Goal: Transaction & Acquisition: Purchase product/service

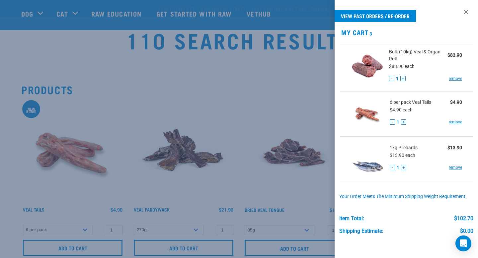
select select "920"
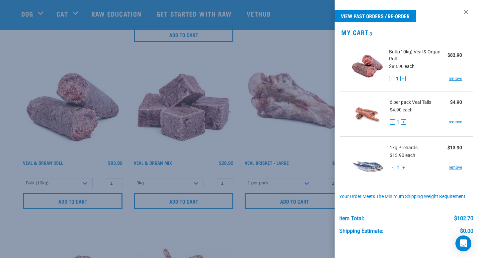
scroll to position [42, 0]
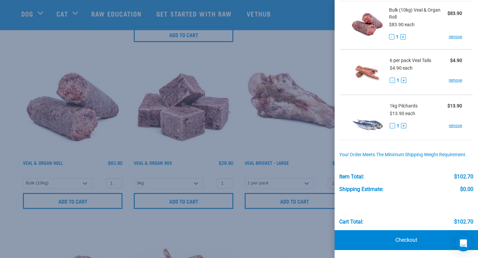
click at [283, 91] on div at bounding box center [239, 129] width 478 height 258
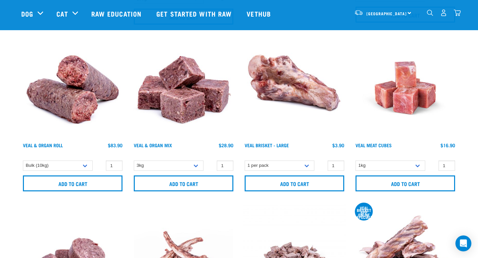
scroll to position [402, 0]
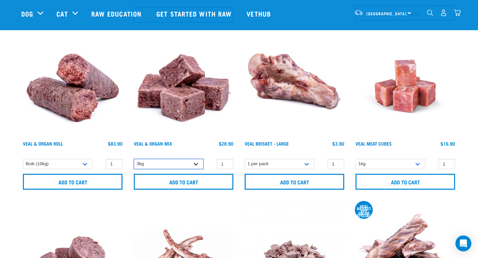
click at [157, 163] on select "3kg" at bounding box center [169, 164] width 70 height 10
click at [134, 159] on select "3kg" at bounding box center [169, 164] width 70 height 10
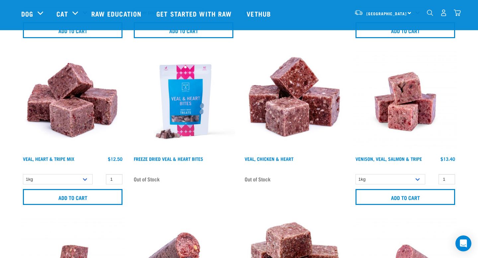
scroll to position [721, 0]
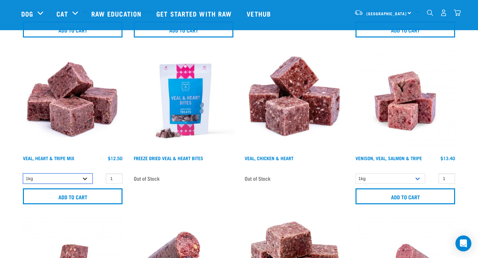
click at [70, 177] on select "1kg 3kg" at bounding box center [58, 179] width 70 height 10
select select "755"
click at [23, 174] on select "1kg 3kg" at bounding box center [58, 179] width 70 height 10
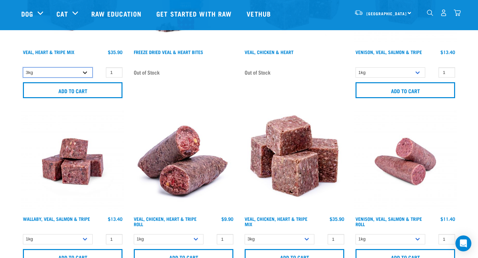
scroll to position [875, 0]
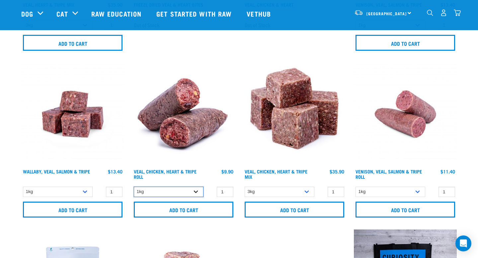
click at [156, 193] on select "1kg Bulk (10kg)" at bounding box center [169, 192] width 70 height 10
select select "176976"
click at [134, 187] on select "1kg Bulk (10kg)" at bounding box center [169, 192] width 70 height 10
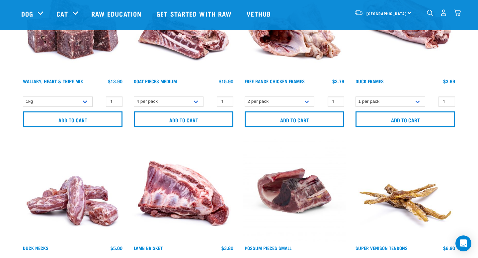
scroll to position [2290, 0]
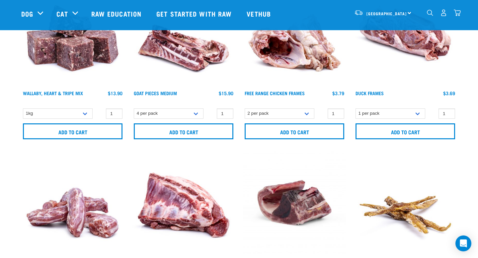
click at [460, 13] on img "dropdown navigation" at bounding box center [457, 12] width 7 height 7
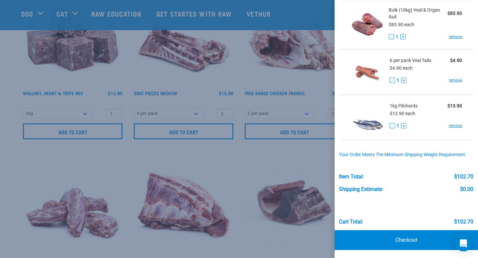
click at [232, 133] on div at bounding box center [239, 129] width 478 height 258
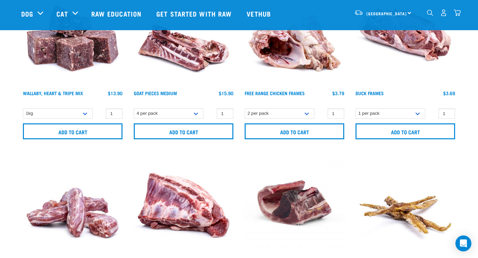
click at [431, 13] on img "dropdown navigation" at bounding box center [430, 13] width 6 height 6
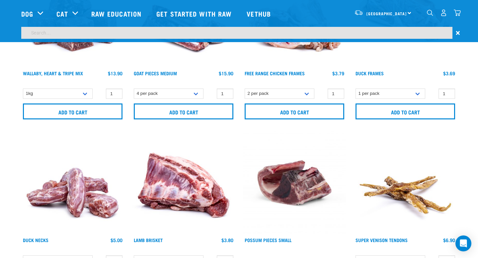
scroll to position [2270, 0]
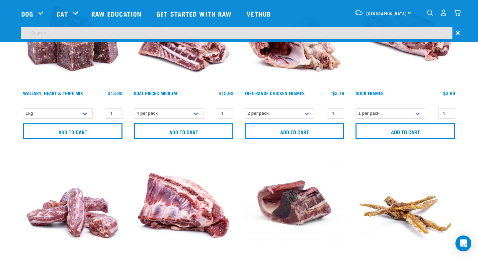
click at [426, 34] on input "search" at bounding box center [236, 33] width 431 height 12
type input "mackeral"
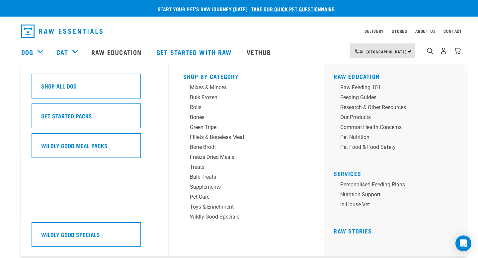
click at [38, 53] on div "Dog" at bounding box center [35, 52] width 29 height 27
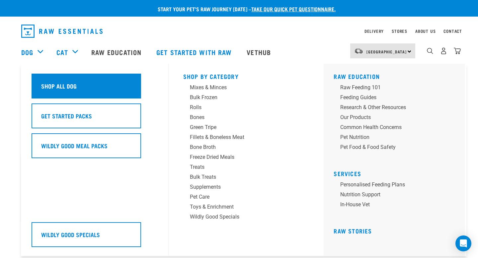
click at [58, 85] on h5 "Shop All Dog" at bounding box center [59, 86] width 36 height 9
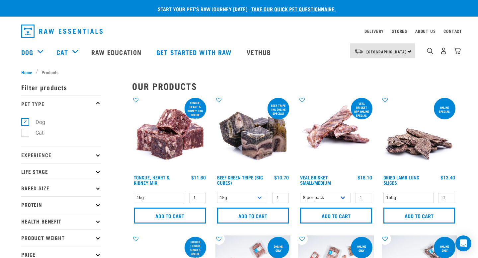
click at [69, 203] on p "Protein" at bounding box center [61, 205] width 80 height 17
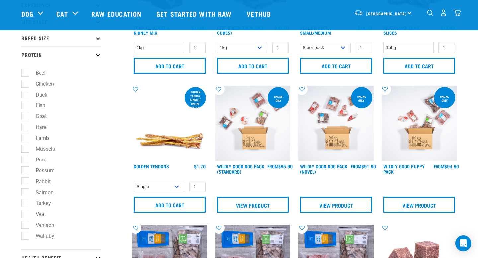
scroll to position [100, 0]
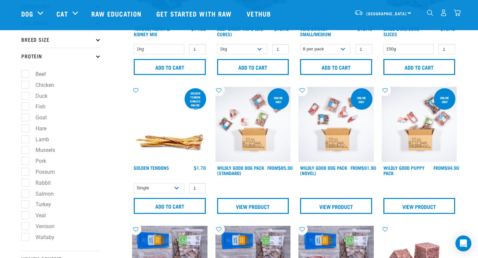
click at [25, 107] on label "Fish" at bounding box center [36, 107] width 23 height 8
click at [25, 107] on input "Fish" at bounding box center [23, 106] width 4 height 4
checkbox input "true"
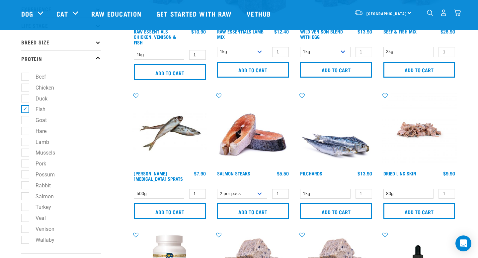
scroll to position [176, 0]
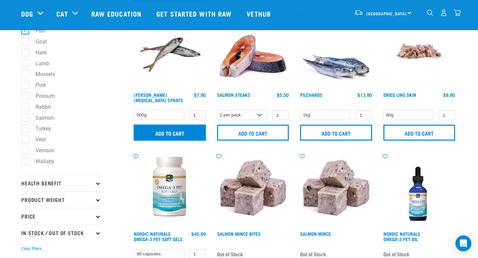
click at [178, 131] on input "Add to cart" at bounding box center [170, 133] width 72 height 16
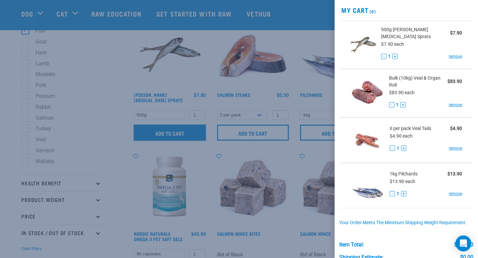
scroll to position [17, 0]
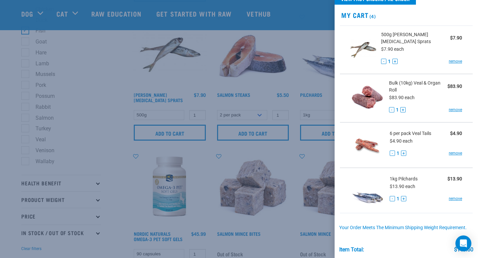
click at [275, 93] on div at bounding box center [239, 129] width 478 height 258
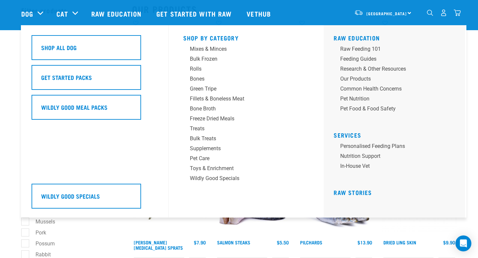
scroll to position [29, 0]
click at [204, 58] on div "Bulk Frozen" at bounding box center [242, 59] width 104 height 8
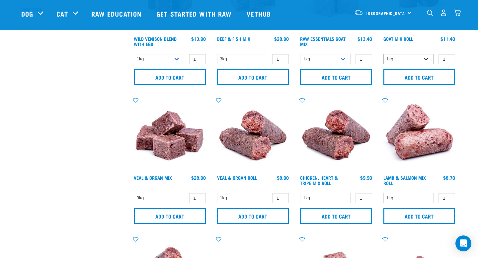
scroll to position [248, 0]
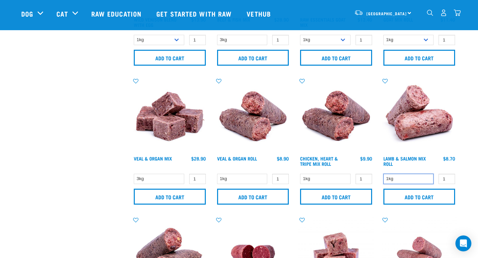
click at [390, 180] on select "1kg" at bounding box center [408, 179] width 50 height 10
click at [383, 174] on select "1kg" at bounding box center [408, 179] width 50 height 10
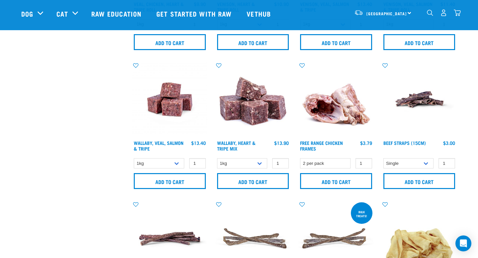
scroll to position [554, 0]
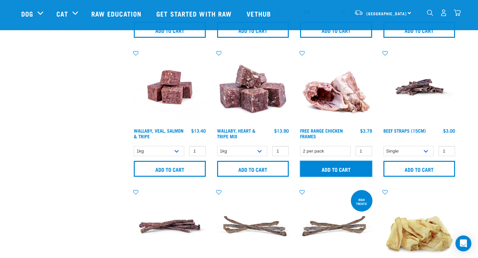
click at [342, 167] on input "Add to cart" at bounding box center [336, 169] width 72 height 16
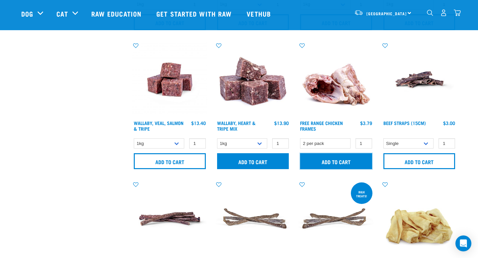
scroll to position [562, 0]
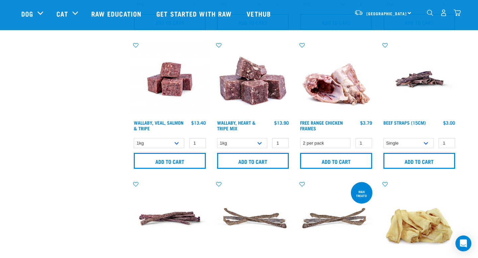
click at [24, 128] on button "delete" at bounding box center [20, 129] width 7 height 7
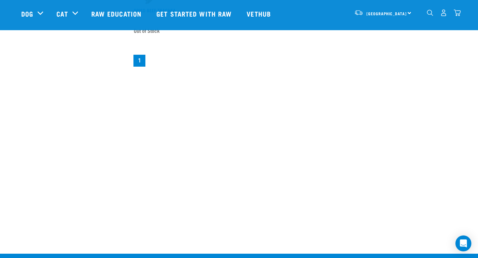
scroll to position [1136, 0]
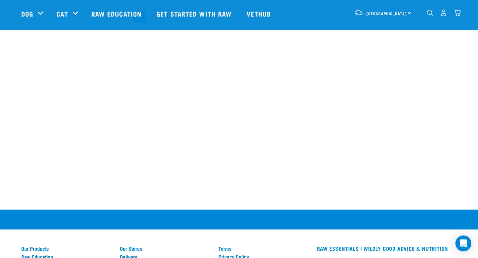
click at [458, 14] on img "dropdown navigation" at bounding box center [457, 12] width 7 height 7
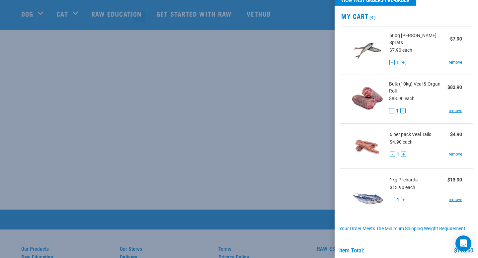
scroll to position [20, 0]
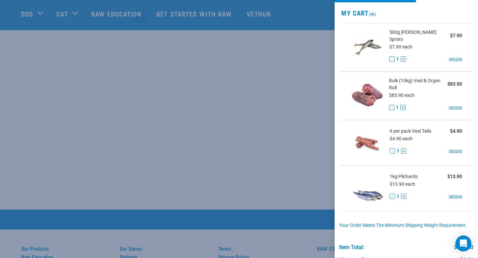
click at [431, 78] on span "Bulk (10kg) Veal & Organ Roll" at bounding box center [418, 84] width 58 height 14
